Goal: Information Seeking & Learning: Check status

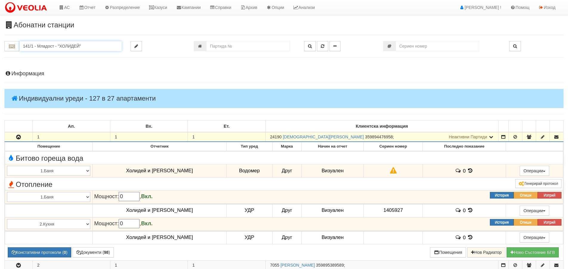
click at [63, 47] on input "141/1 - Младост - "ХОЛИДЕЙ"" at bounding box center [70, 46] width 102 height 10
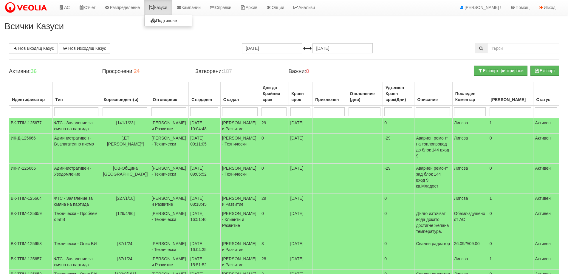
click at [165, 5] on link "Казуси" at bounding box center [157, 7] width 27 height 15
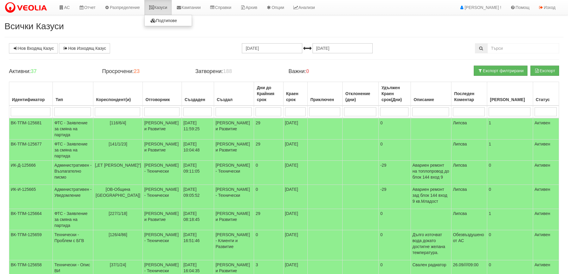
click at [159, 6] on link "Казуси" at bounding box center [157, 7] width 27 height 15
click at [154, 6] on icon at bounding box center [151, 7] width 5 height 4
click at [158, 7] on link "Казуси" at bounding box center [157, 7] width 27 height 15
click at [156, 4] on link "Казуси" at bounding box center [157, 7] width 27 height 15
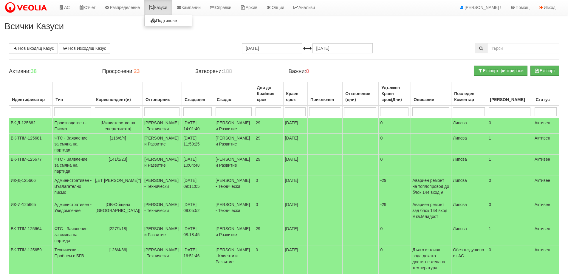
click at [164, 9] on link "Казуси" at bounding box center [157, 7] width 27 height 15
click at [160, 4] on link "Казуси" at bounding box center [157, 7] width 27 height 15
click at [169, 7] on link "Казуси" at bounding box center [157, 7] width 27 height 15
click at [115, 112] on input "search" at bounding box center [117, 111] width 45 height 9
type input "206"
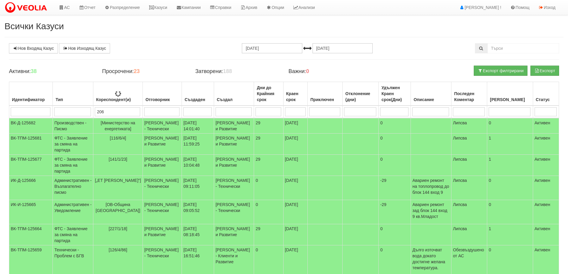
type input "206"
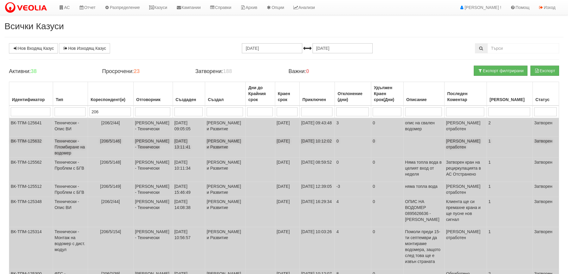
type input "206"
click at [150, 158] on td "Бойко Петков - Технически" at bounding box center [152, 146] width 39 height 21
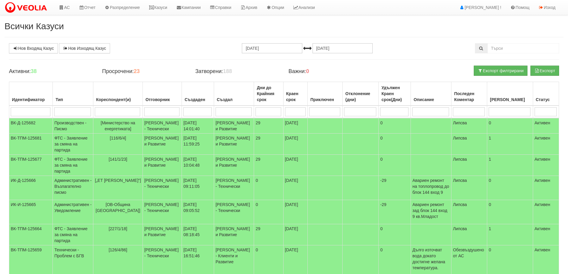
click at [114, 115] on input "search" at bounding box center [117, 111] width 45 height 9
type input "206"
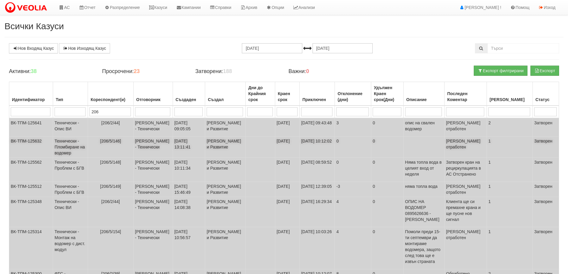
type input "206"
click at [118, 158] on td "[206/5/146]" at bounding box center [111, 146] width 46 height 21
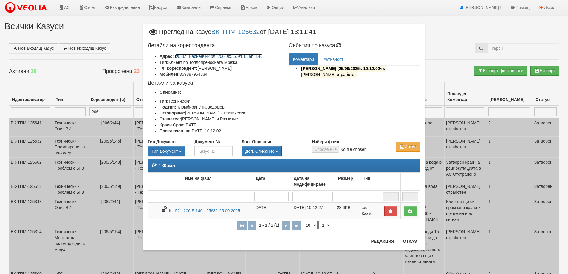
click at [209, 55] on link "кв. Вл. Варненчик бл. 206, вх. 5, ет. 6, ап. 146" at bounding box center [219, 56] width 88 height 5
click at [411, 242] on button "Отказ" at bounding box center [409, 241] width 21 height 10
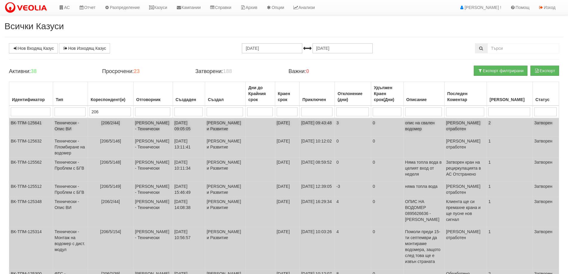
click at [122, 134] on td "[206/2/44]" at bounding box center [111, 127] width 46 height 18
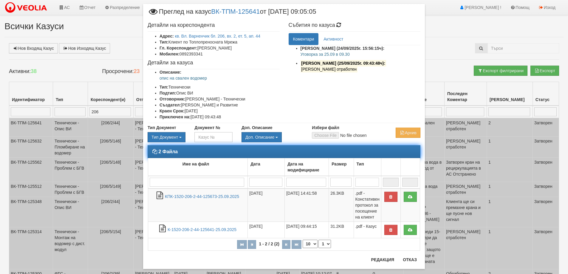
scroll to position [21, 0]
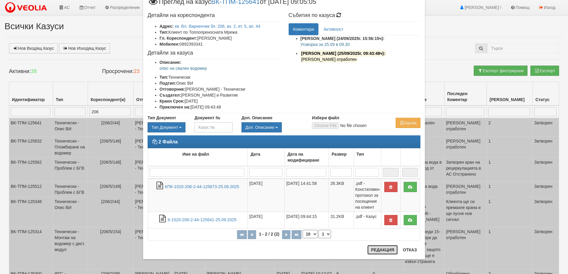
click at [383, 252] on button "Редакция" at bounding box center [382, 250] width 30 height 10
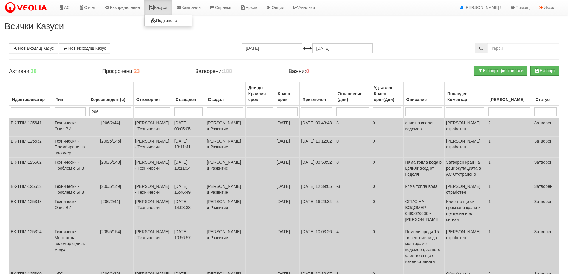
click at [158, 8] on link "Казуси" at bounding box center [157, 7] width 27 height 15
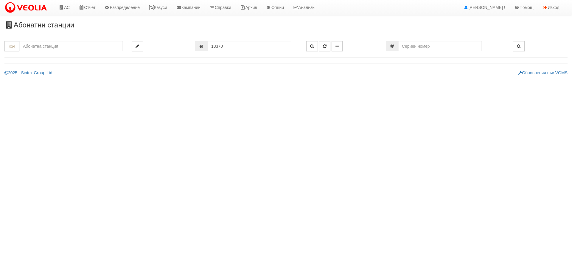
type input "206/5 - "[PERSON_NAME] [GEOGRAPHIC_DATA] " ЕАД"
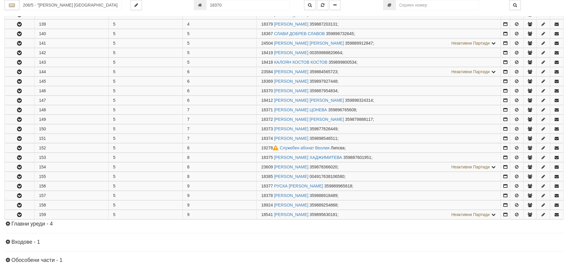
scroll to position [327, 0]
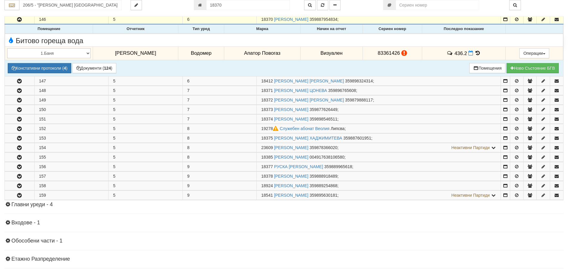
click at [475, 51] on icon at bounding box center [477, 53] width 7 height 5
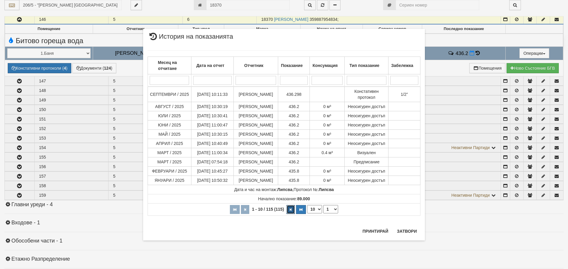
click at [288, 214] on button "button" at bounding box center [290, 209] width 8 height 9
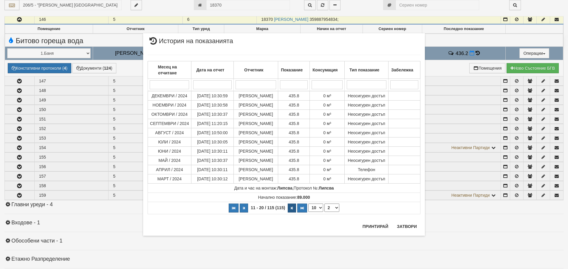
click at [288, 217] on div "Месец на отчитане Дата на отчет Отчетник Показание Консумация Тип показание Заб…" at bounding box center [283, 135] width 273 height 172
click at [291, 211] on button "button" at bounding box center [291, 208] width 8 height 9
click at [293, 211] on button "button" at bounding box center [291, 208] width 8 height 9
click at [234, 210] on button "button" at bounding box center [234, 208] width 10 height 9
select select "1"
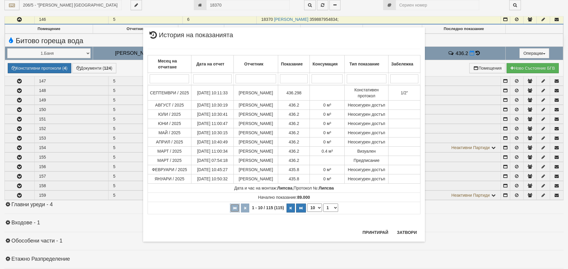
click at [234, 210] on button "button" at bounding box center [235, 208] width 10 height 9
click at [401, 236] on button "Затвори" at bounding box center [406, 233] width 27 height 10
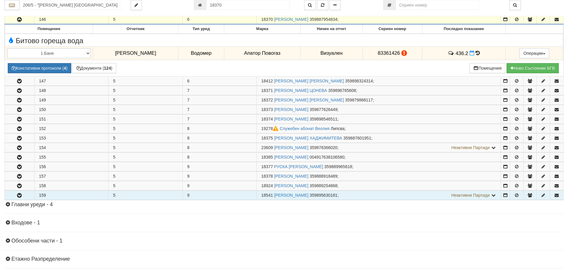
click at [20, 194] on icon "button" at bounding box center [19, 196] width 7 height 4
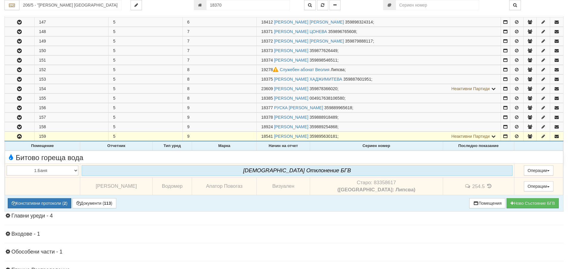
scroll to position [387, 0]
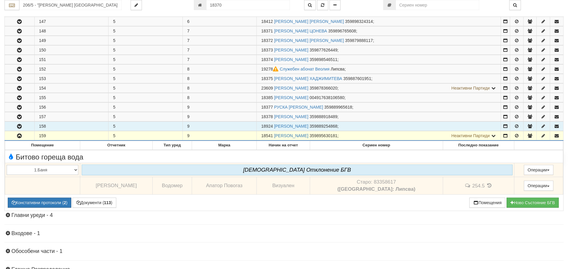
click at [24, 129] on button "button" at bounding box center [19, 126] width 29 height 9
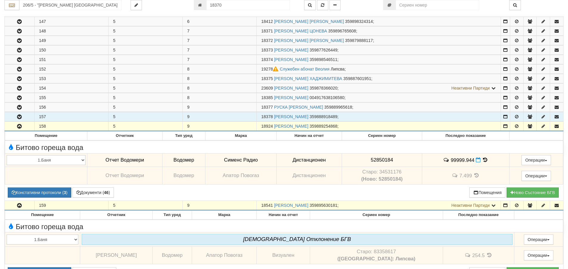
click at [22, 116] on icon "button" at bounding box center [19, 117] width 7 height 4
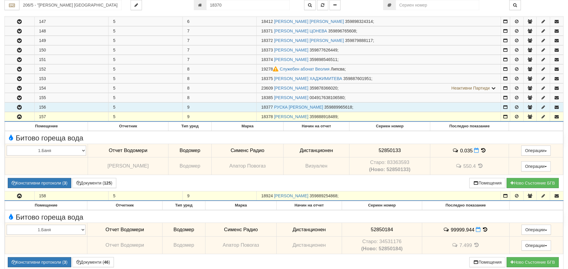
click at [22, 108] on icon "button" at bounding box center [19, 107] width 7 height 4
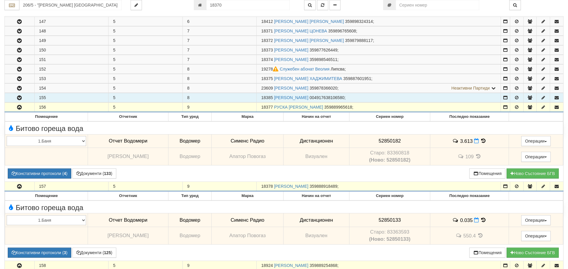
click at [29, 97] on button "button" at bounding box center [19, 97] width 29 height 9
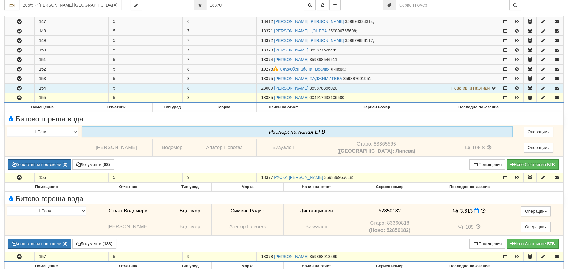
click at [28, 87] on button "button" at bounding box center [19, 88] width 29 height 9
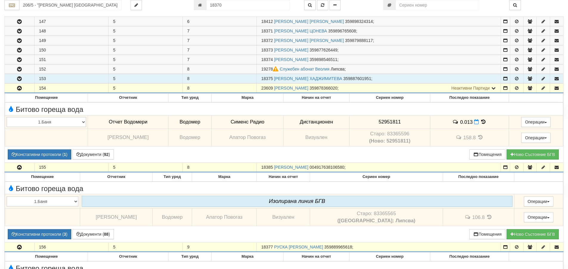
click at [29, 77] on button "button" at bounding box center [19, 78] width 29 height 9
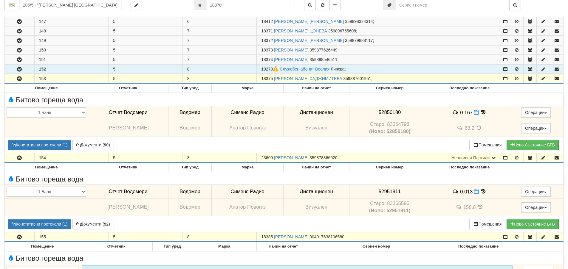
click at [28, 68] on button "button" at bounding box center [19, 69] width 29 height 9
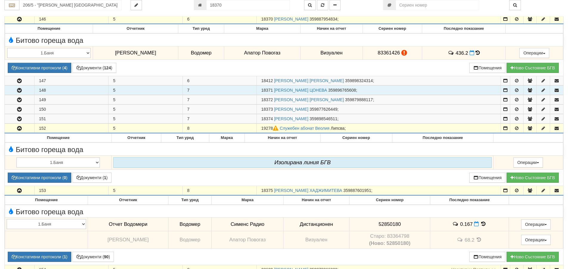
scroll to position [327, 0]
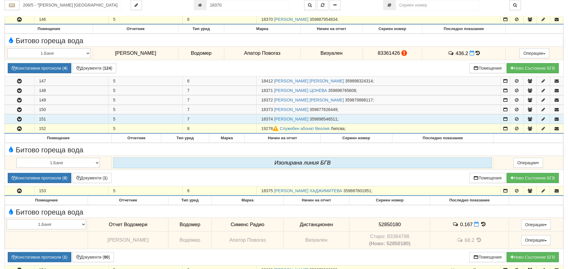
click at [22, 117] on button "button" at bounding box center [19, 119] width 29 height 9
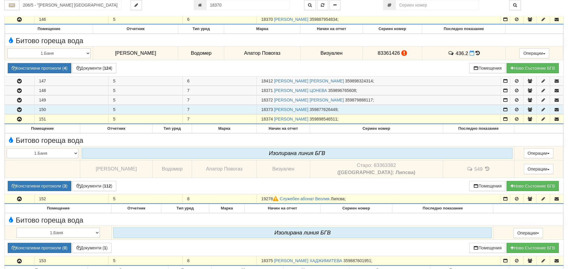
click at [27, 107] on button "button" at bounding box center [19, 109] width 29 height 9
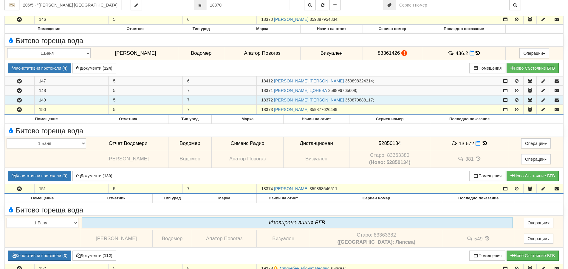
click at [26, 98] on button "button" at bounding box center [19, 100] width 29 height 9
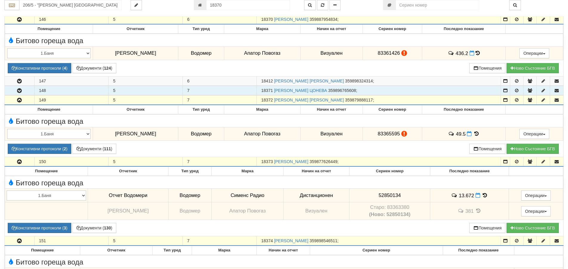
click at [23, 90] on icon "button" at bounding box center [19, 91] width 7 height 4
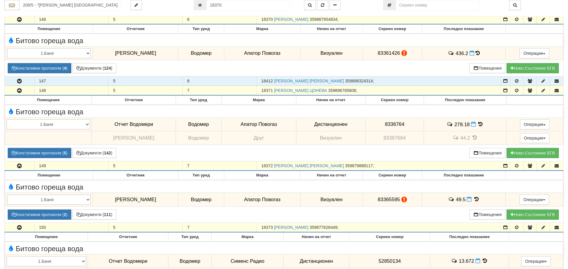
click at [27, 80] on button "button" at bounding box center [19, 81] width 29 height 9
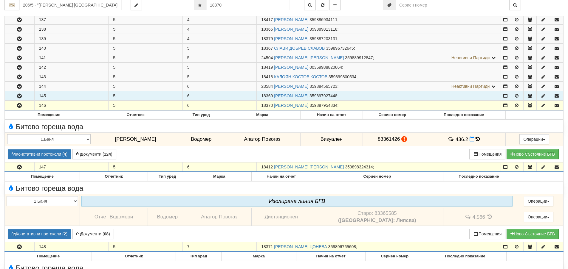
scroll to position [238, 0]
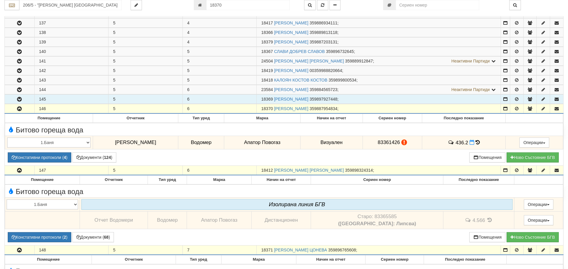
click at [27, 98] on button "button" at bounding box center [19, 99] width 29 height 9
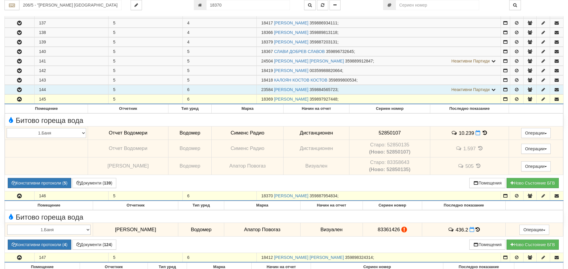
click at [21, 88] on icon "button" at bounding box center [19, 90] width 7 height 4
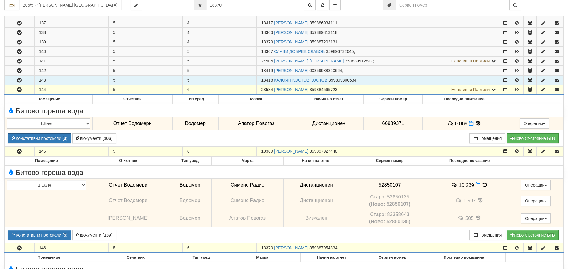
click at [27, 79] on button "button" at bounding box center [19, 80] width 29 height 9
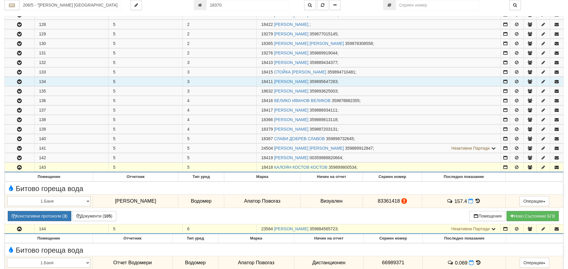
scroll to position [119, 0]
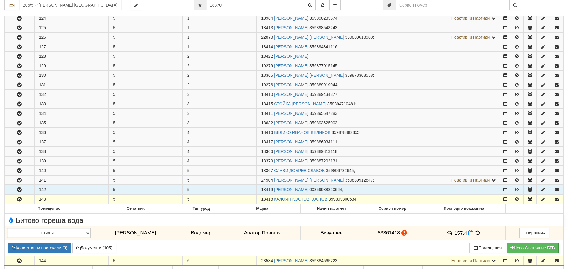
click at [22, 191] on icon "button" at bounding box center [19, 190] width 7 height 4
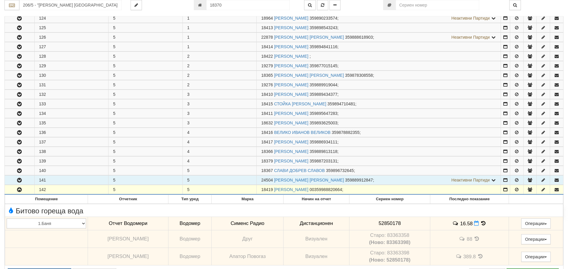
click at [24, 181] on button "button" at bounding box center [19, 180] width 29 height 9
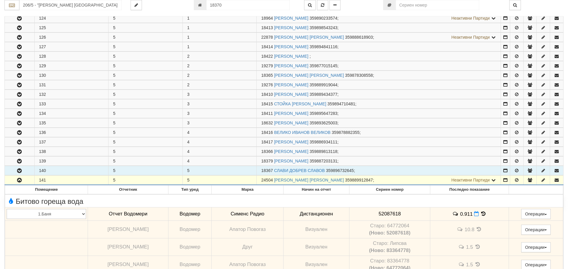
click at [28, 171] on button "button" at bounding box center [19, 170] width 29 height 9
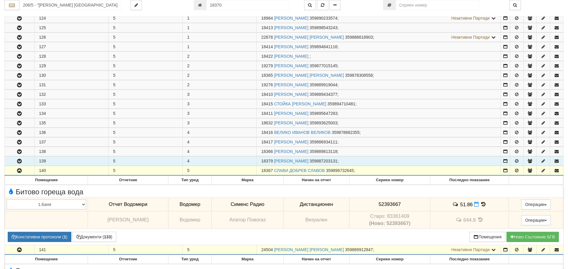
click at [32, 161] on button "button" at bounding box center [19, 161] width 29 height 9
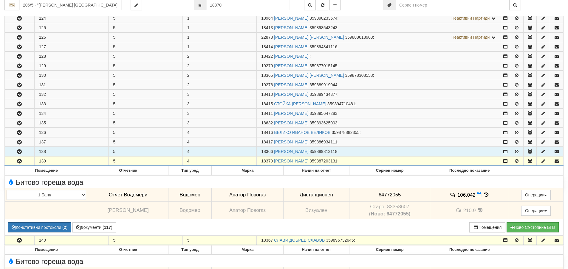
click at [28, 151] on button "button" at bounding box center [19, 151] width 29 height 9
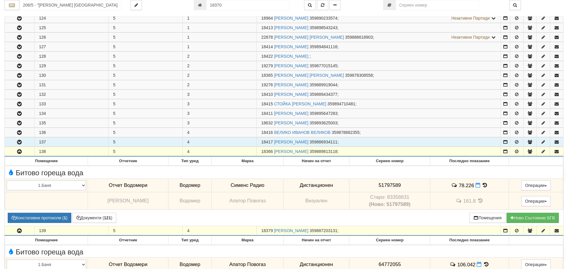
click at [23, 139] on button "button" at bounding box center [19, 142] width 29 height 9
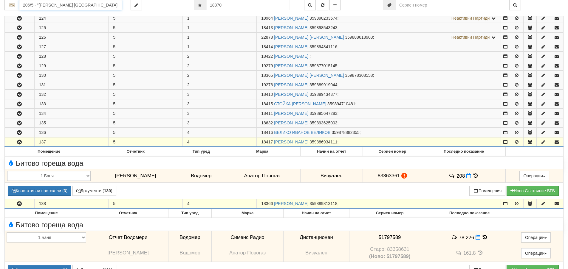
click at [108, 5] on input "206/5 - "ВЕОЛИЯ ЕНЕРДЖИ ВАРНА " ЕАД" at bounding box center [70, 5] width 102 height 10
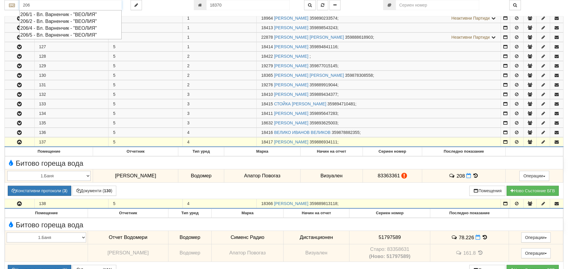
drag, startPoint x: 75, startPoint y: 21, endPoint x: 69, endPoint y: 32, distance: 11.9
click at [71, 26] on ul "206/1 - Вл. Варненчик - "ВЕОЛИЯ" 206/2 - Вл. Варненчик - "ВЕОЛИЯ" 206/4 - Вл. В…" at bounding box center [70, 24] width 102 height 29
click at [75, 22] on div "206/2 - Вл. Варненчик - "ВЕОЛИЯ"" at bounding box center [70, 21] width 100 height 7
type input "206/2 - Вл. Варненчик - "ВЕОЛИЯ""
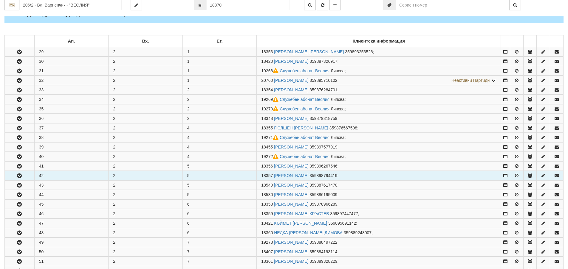
scroll to position [89, 0]
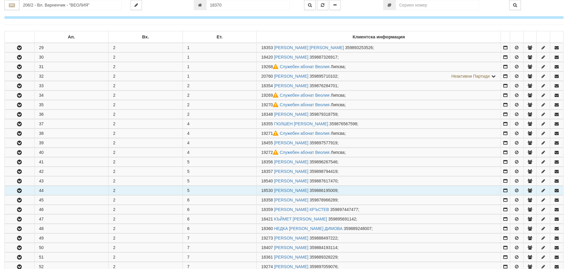
click at [17, 192] on icon "button" at bounding box center [19, 191] width 7 height 4
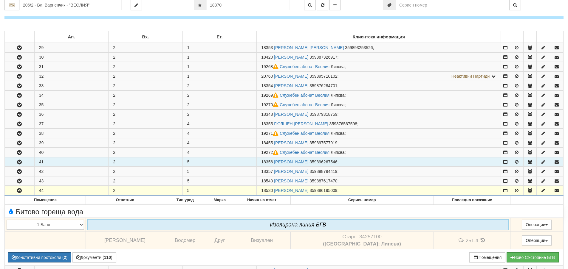
scroll to position [179, 0]
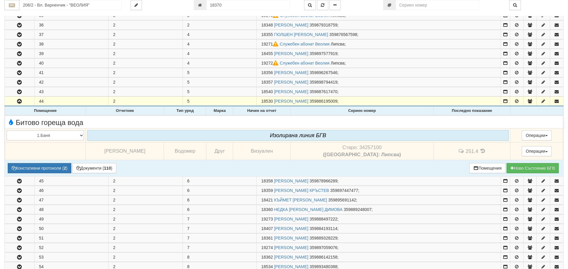
click at [479, 150] on icon at bounding box center [482, 151] width 7 height 5
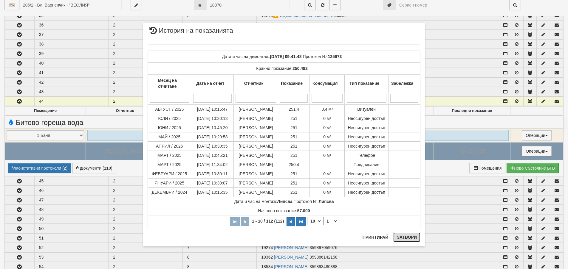
click at [406, 238] on button "Затвори" at bounding box center [406, 238] width 27 height 10
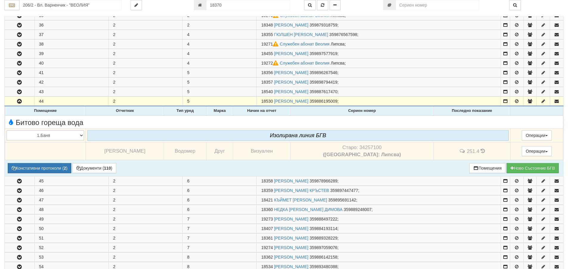
click at [390, 121] on div "Битово гореща вода" at bounding box center [283, 121] width 563 height 9
click at [58, 170] on button "Констативни протоколи ( 2 )" at bounding box center [39, 168] width 63 height 10
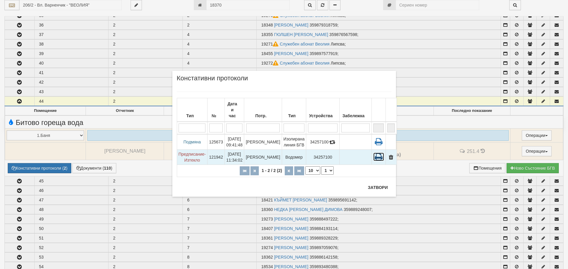
click at [373, 153] on icon at bounding box center [378, 157] width 11 height 8
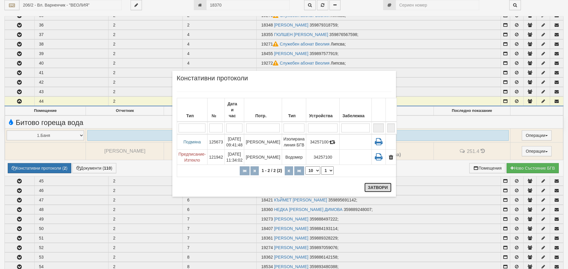
click at [377, 184] on button "Затвори" at bounding box center [377, 188] width 27 height 10
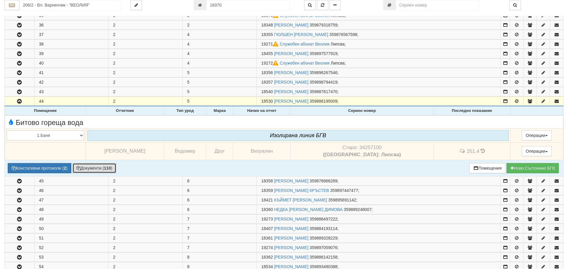
click at [91, 165] on button "Документи ( 110 )" at bounding box center [94, 168] width 44 height 10
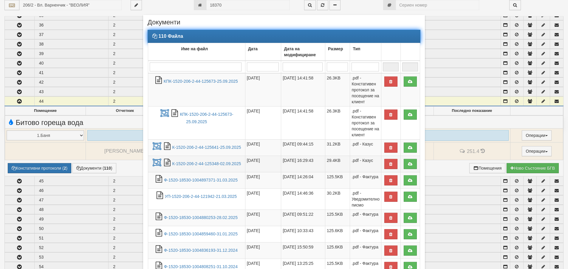
scroll to position [30, 0]
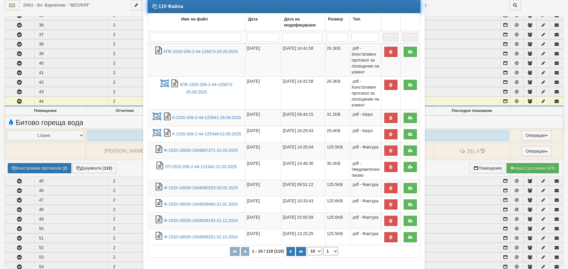
click at [312, 250] on select "10 20 30 40" at bounding box center [314, 251] width 15 height 8
select select "40"
click at [307, 256] on select "10 20 30 40" at bounding box center [314, 251] width 15 height 8
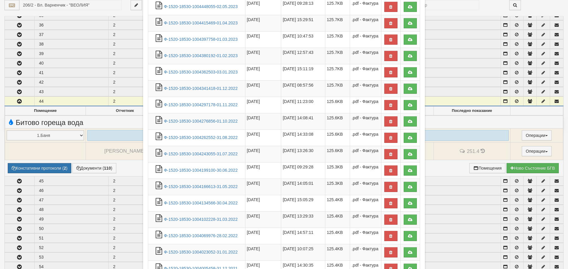
scroll to position [546, 0]
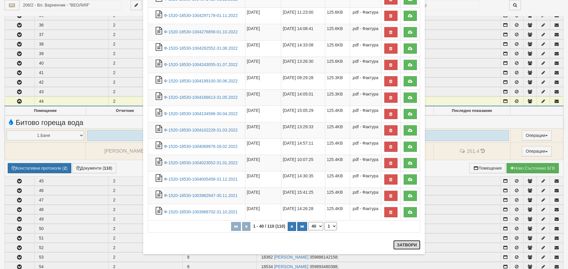
click at [400, 243] on button "Затвори" at bounding box center [406, 245] width 27 height 10
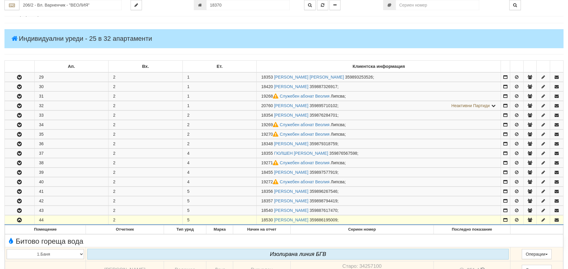
scroll to position [60, 0]
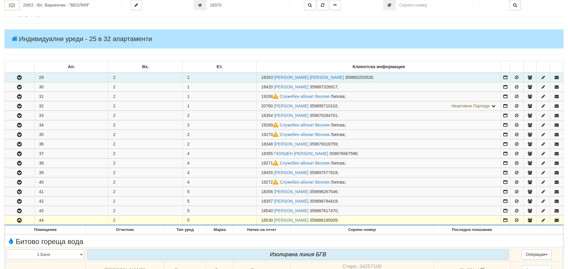
click at [21, 77] on icon "button" at bounding box center [19, 78] width 7 height 4
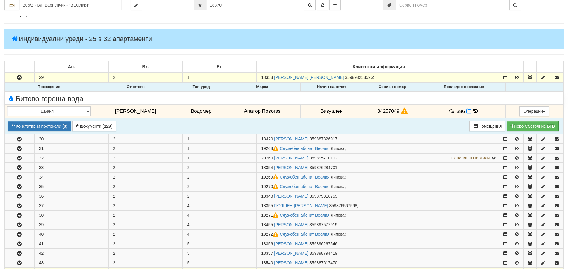
click at [474, 110] on icon at bounding box center [475, 111] width 7 height 5
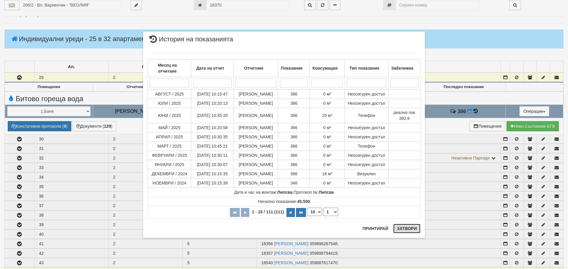
click at [405, 229] on button "Затвори" at bounding box center [406, 229] width 27 height 10
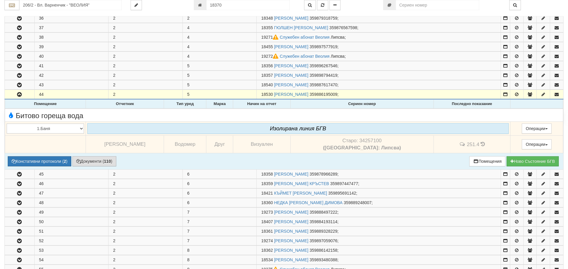
scroll to position [238, 0]
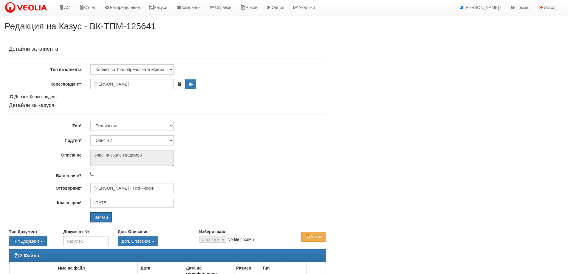
select select "Опис ВИ"
